Goal: Book appointment/travel/reservation

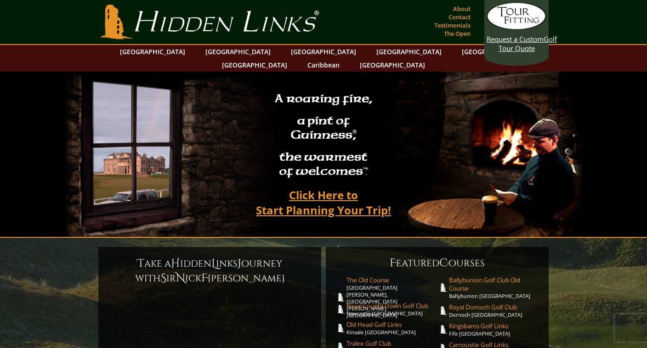
click at [222, 51] on link "[GEOGRAPHIC_DATA]" at bounding box center [238, 51] width 74 height 13
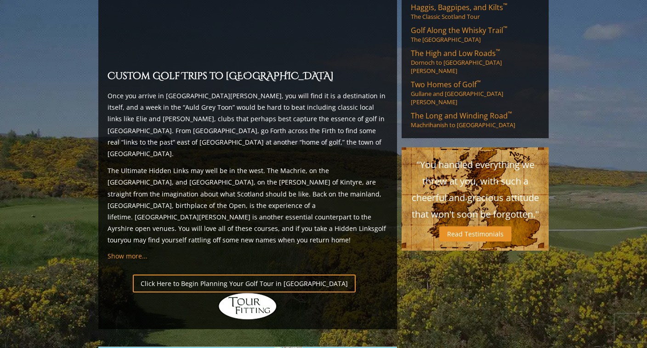
scroll to position [805, 0]
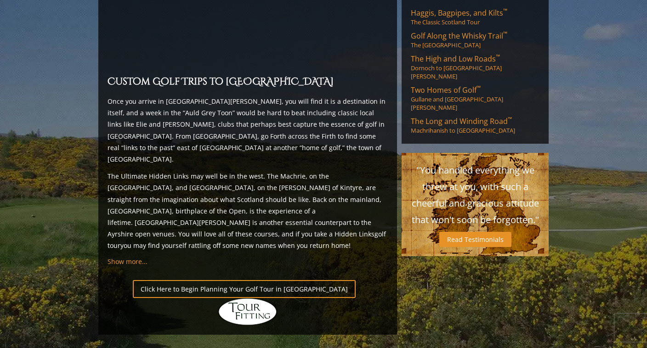
click at [220, 280] on link "Click Here to Begin Planning Your Golf Tour in [GEOGRAPHIC_DATA]" at bounding box center [244, 289] width 223 height 18
